Goal: Consume media (video, audio): Consume media (video, audio)

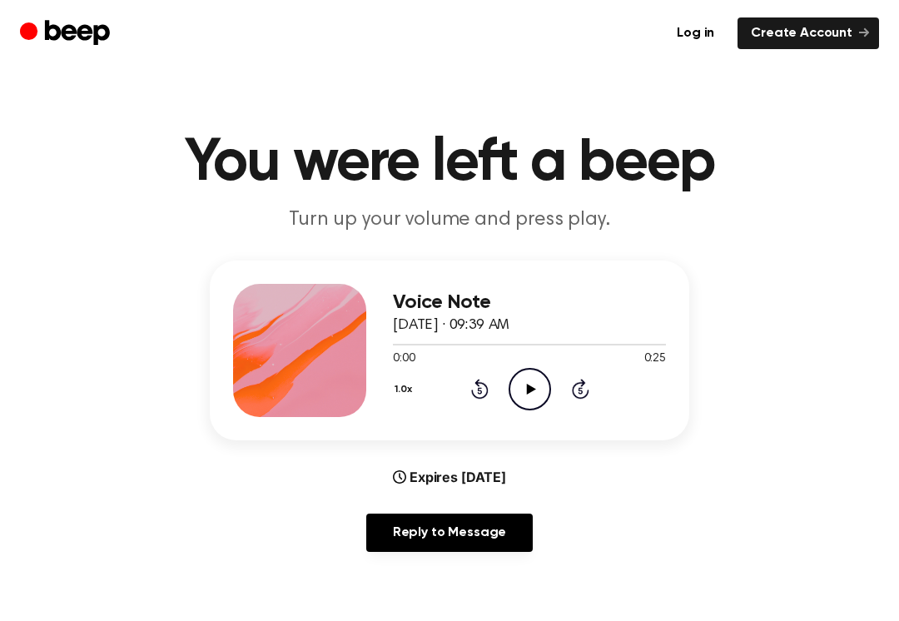
click at [542, 382] on icon "Play Audio" at bounding box center [529, 389] width 42 height 42
click at [539, 390] on icon "Pause Audio" at bounding box center [529, 389] width 42 height 42
click at [523, 390] on icon "Play Audio" at bounding box center [529, 389] width 42 height 42
click at [463, 385] on div "1.0x Rewind 5 seconds Pause Audio Skip 5 seconds" at bounding box center [529, 389] width 273 height 42
click at [463, 384] on div "1.0x Rewind 5 seconds Pause Audio Skip 5 seconds" at bounding box center [529, 389] width 273 height 42
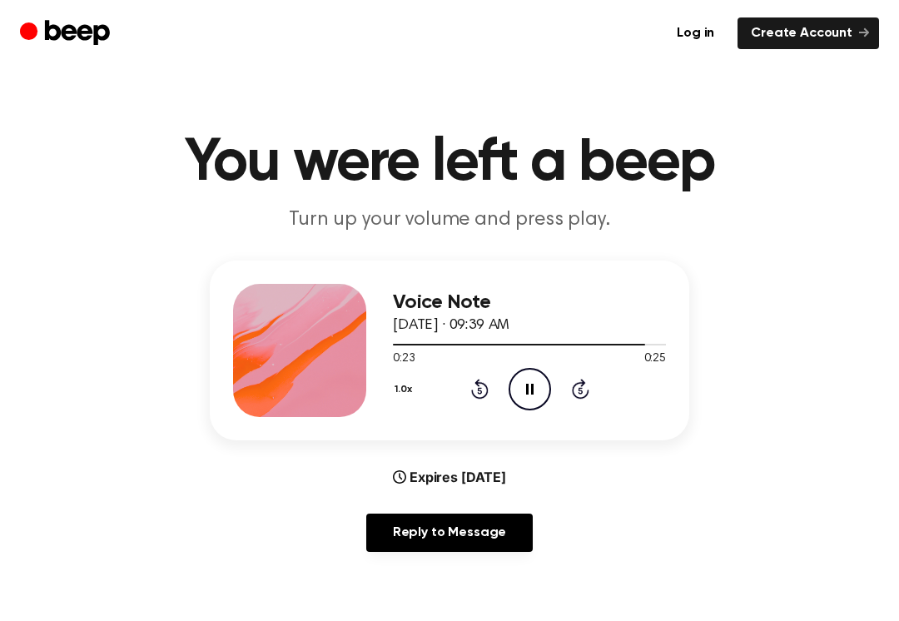
click at [471, 398] on icon "Rewind 5 seconds" at bounding box center [479, 389] width 18 height 22
click at [475, 404] on div "1.0x Rewind 5 seconds Pause Audio Skip 5 seconds" at bounding box center [529, 389] width 273 height 42
click at [476, 407] on div "1.0x Rewind 5 seconds Pause Audio Skip 5 seconds" at bounding box center [529, 389] width 273 height 42
click at [468, 399] on div "1.0x Rewind 5 seconds Pause Audio Skip 5 seconds" at bounding box center [529, 389] width 273 height 42
click at [475, 379] on icon "Rewind 5 seconds" at bounding box center [479, 389] width 18 height 22
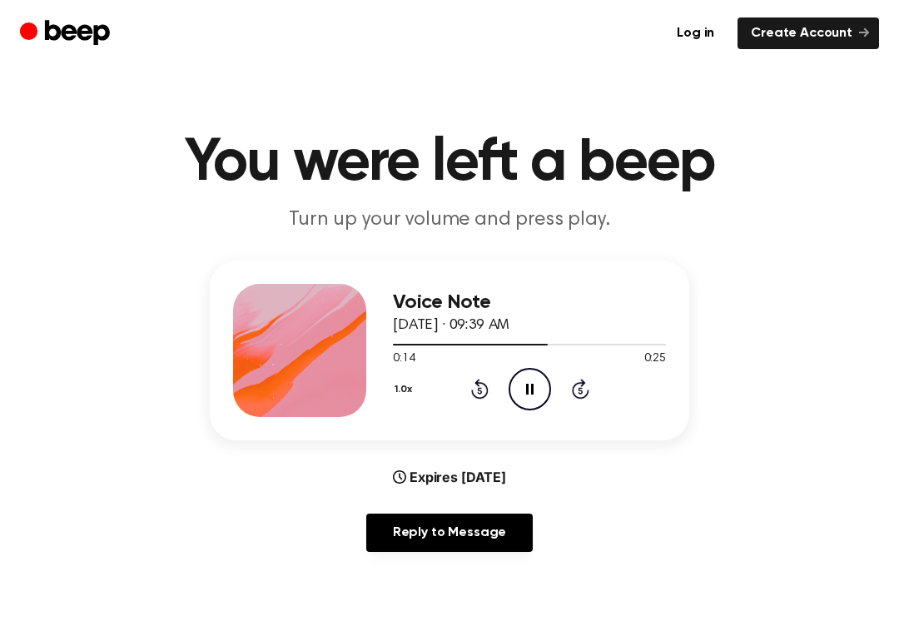
click at [486, 384] on icon "Rewind 5 seconds" at bounding box center [479, 389] width 18 height 22
click at [478, 395] on icon "Rewind 5 seconds" at bounding box center [479, 389] width 18 height 22
click at [456, 402] on div "1.0x Rewind 5 seconds Pause Audio Skip 5 seconds" at bounding box center [529, 389] width 273 height 42
click at [476, 403] on div "1.0x Rewind 5 seconds Pause Audio Skip 5 seconds" at bounding box center [529, 389] width 273 height 42
click at [477, 380] on icon at bounding box center [479, 389] width 17 height 20
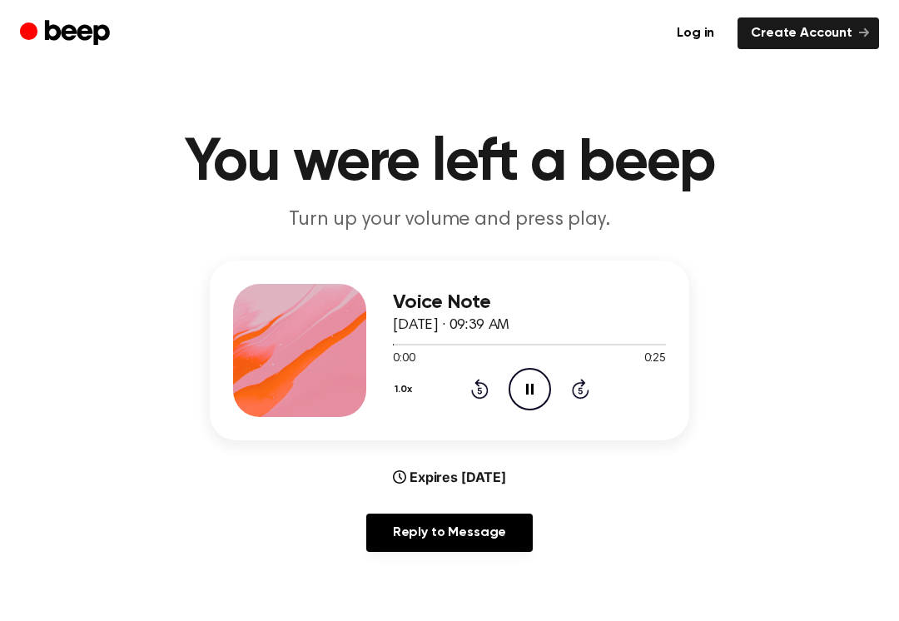
click at [486, 385] on icon at bounding box center [479, 389] width 17 height 20
click at [487, 382] on icon "Rewind 5 seconds" at bounding box center [479, 389] width 18 height 22
click at [530, 394] on icon "Pause Audio" at bounding box center [529, 389] width 42 height 42
click at [470, 391] on icon "Rewind 5 seconds" at bounding box center [479, 389] width 18 height 22
click at [470, 390] on icon "Rewind 5 seconds" at bounding box center [479, 389] width 18 height 22
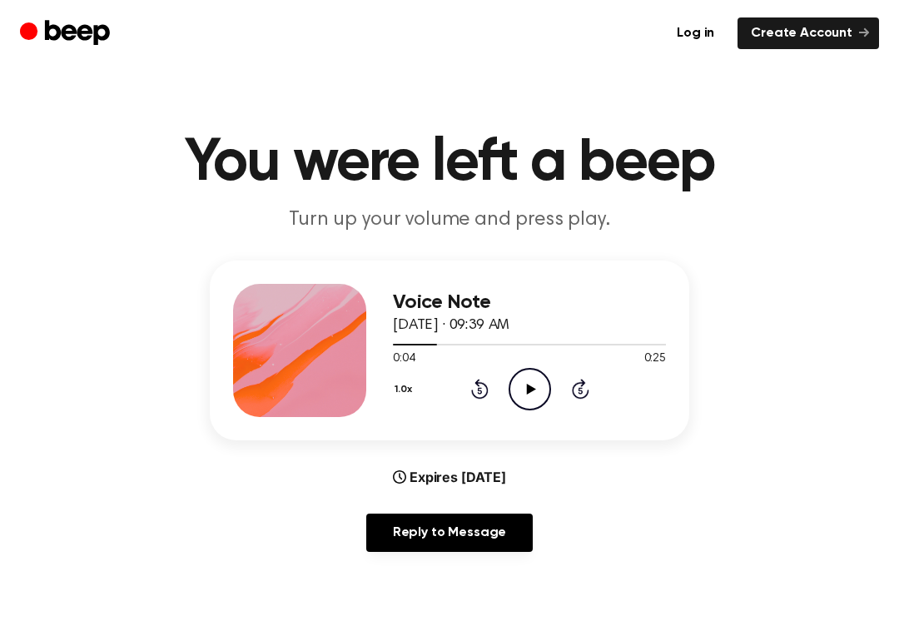
click at [468, 388] on div "1.0x Rewind 5 seconds Play Audio Skip 5 seconds" at bounding box center [529, 389] width 273 height 42
click at [479, 389] on icon at bounding box center [479, 391] width 4 height 7
click at [478, 389] on icon at bounding box center [479, 391] width 4 height 7
click at [464, 379] on div "1.0x Rewind 5 seconds Play Audio Skip 5 seconds" at bounding box center [529, 389] width 273 height 42
click at [518, 391] on icon "Play Audio" at bounding box center [529, 389] width 42 height 42
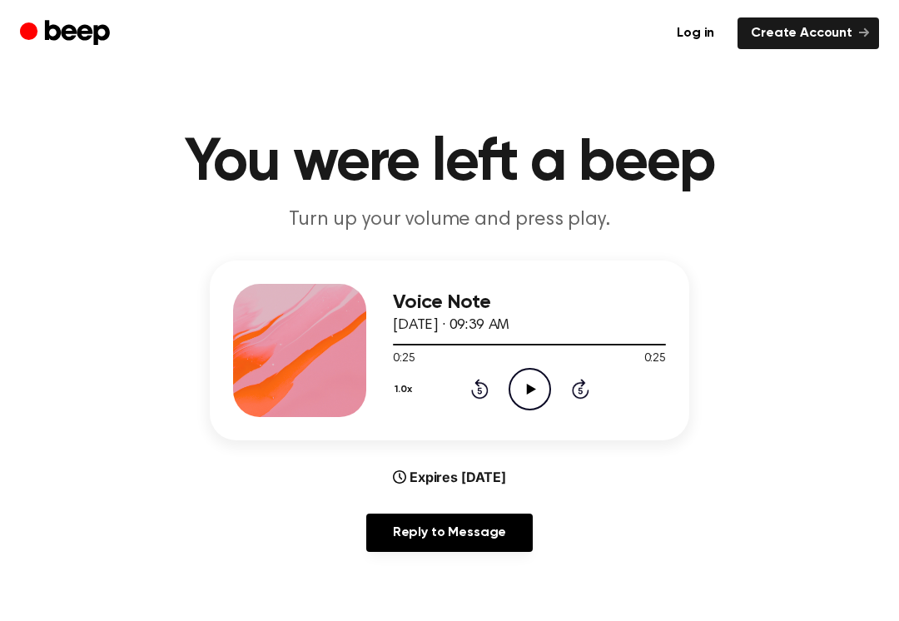
click at [540, 386] on icon "Play Audio" at bounding box center [529, 389] width 42 height 42
click at [527, 403] on icon "Pause Audio" at bounding box center [529, 389] width 42 height 42
click at [531, 376] on icon "Play Audio" at bounding box center [529, 389] width 42 height 42
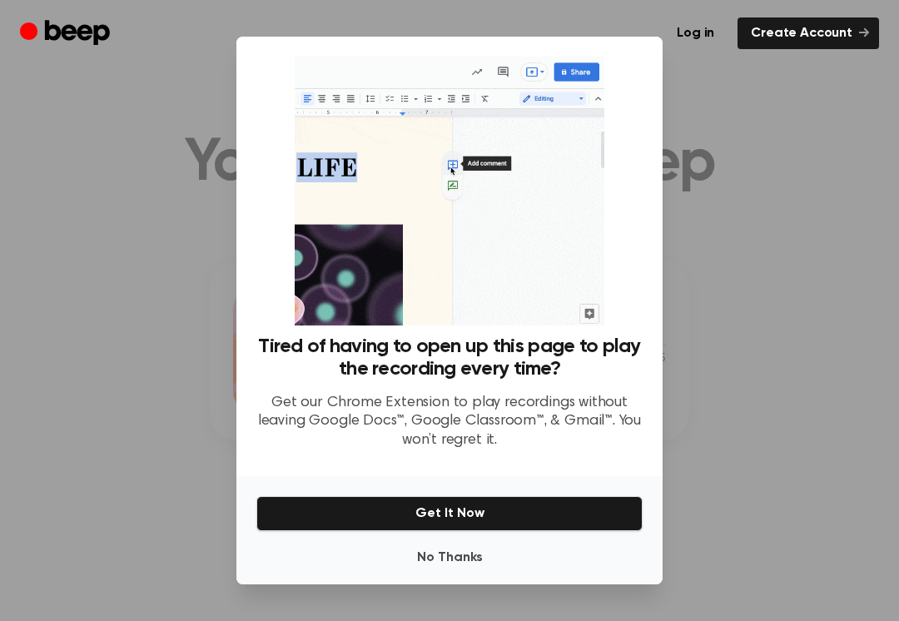
click at [471, 556] on button "No Thanks" at bounding box center [449, 557] width 386 height 33
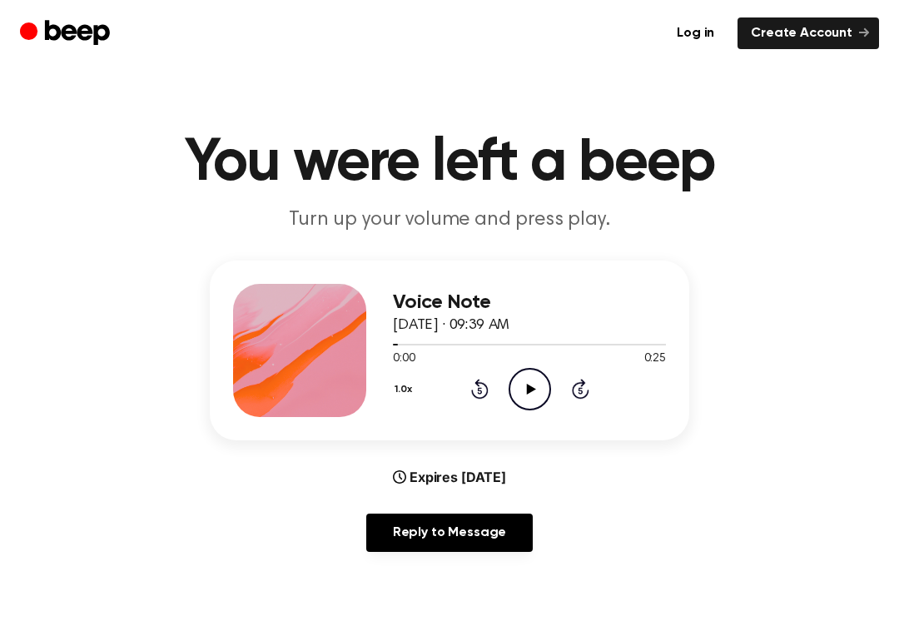
click at [537, 396] on icon "Play Audio" at bounding box center [529, 389] width 42 height 42
click at [523, 384] on icon "Play Audio" at bounding box center [529, 389] width 42 height 42
click at [520, 389] on icon "Pause Audio" at bounding box center [529, 389] width 42 height 42
click at [512, 390] on icon "Play Audio" at bounding box center [529, 389] width 42 height 42
click at [481, 394] on icon "Rewind 5 seconds" at bounding box center [479, 389] width 18 height 22
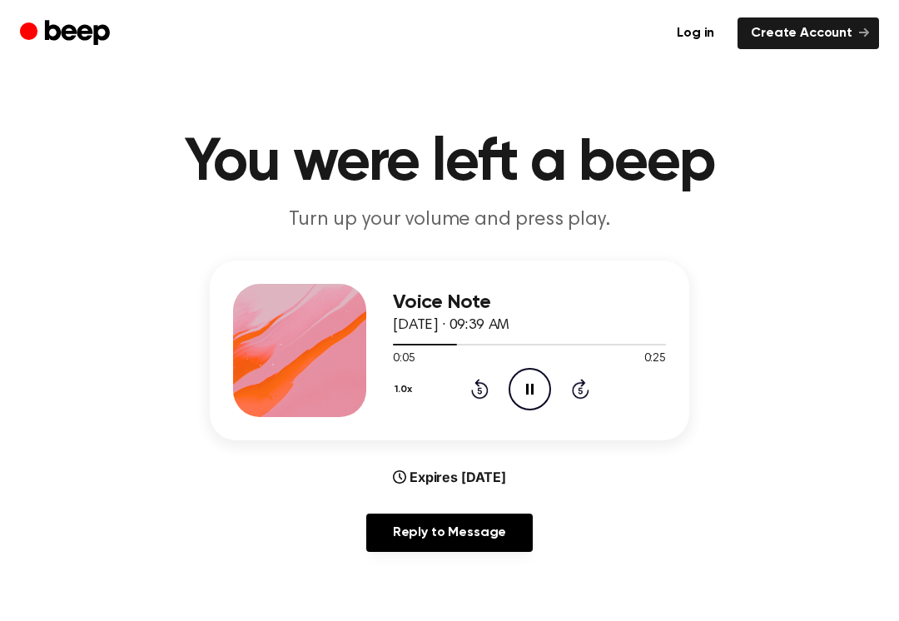
click at [480, 394] on icon at bounding box center [479, 391] width 4 height 7
click at [483, 395] on icon "Rewind 5 seconds" at bounding box center [479, 389] width 18 height 22
click at [479, 389] on icon "Rewind 5 seconds" at bounding box center [479, 389] width 18 height 22
click at [538, 389] on icon "Pause Audio" at bounding box center [529, 389] width 42 height 42
click at [529, 384] on icon "Play Audio" at bounding box center [529, 389] width 42 height 42
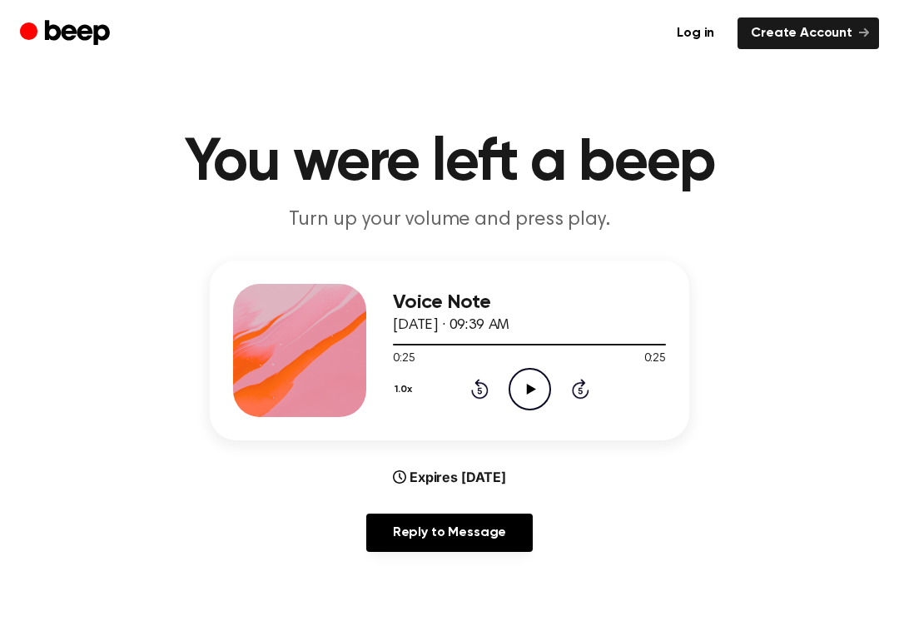
click at [522, 408] on circle at bounding box center [529, 389] width 41 height 41
